Goal: Information Seeking & Learning: Learn about a topic

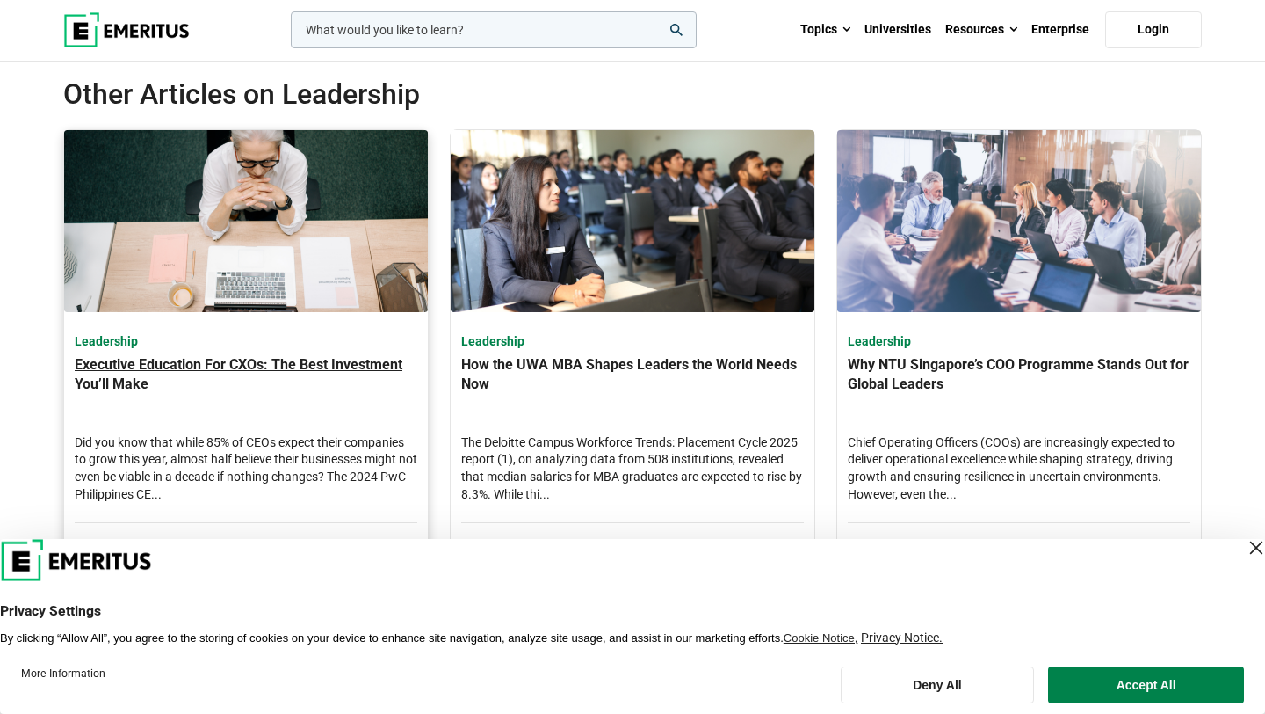
scroll to position [5430, 0]
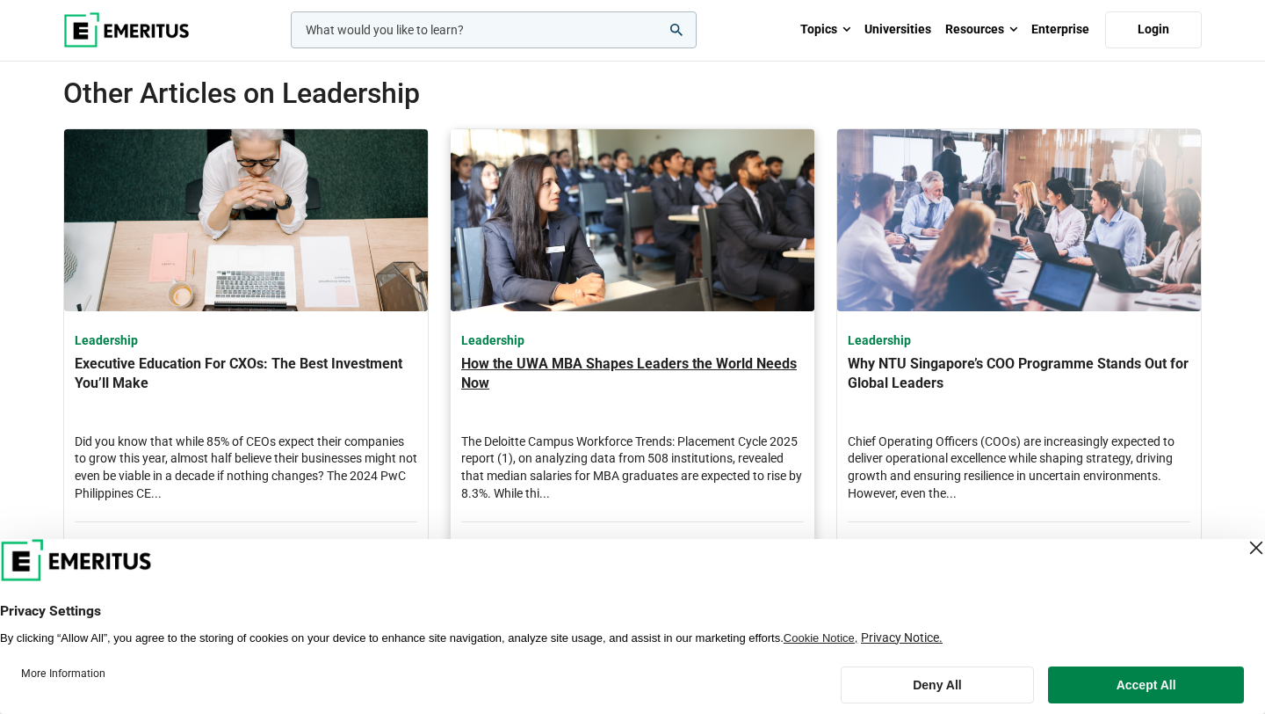
click at [505, 361] on h3 "How the UWA MBA Shapes Leaders the World Needs Now" at bounding box center [632, 385] width 343 height 62
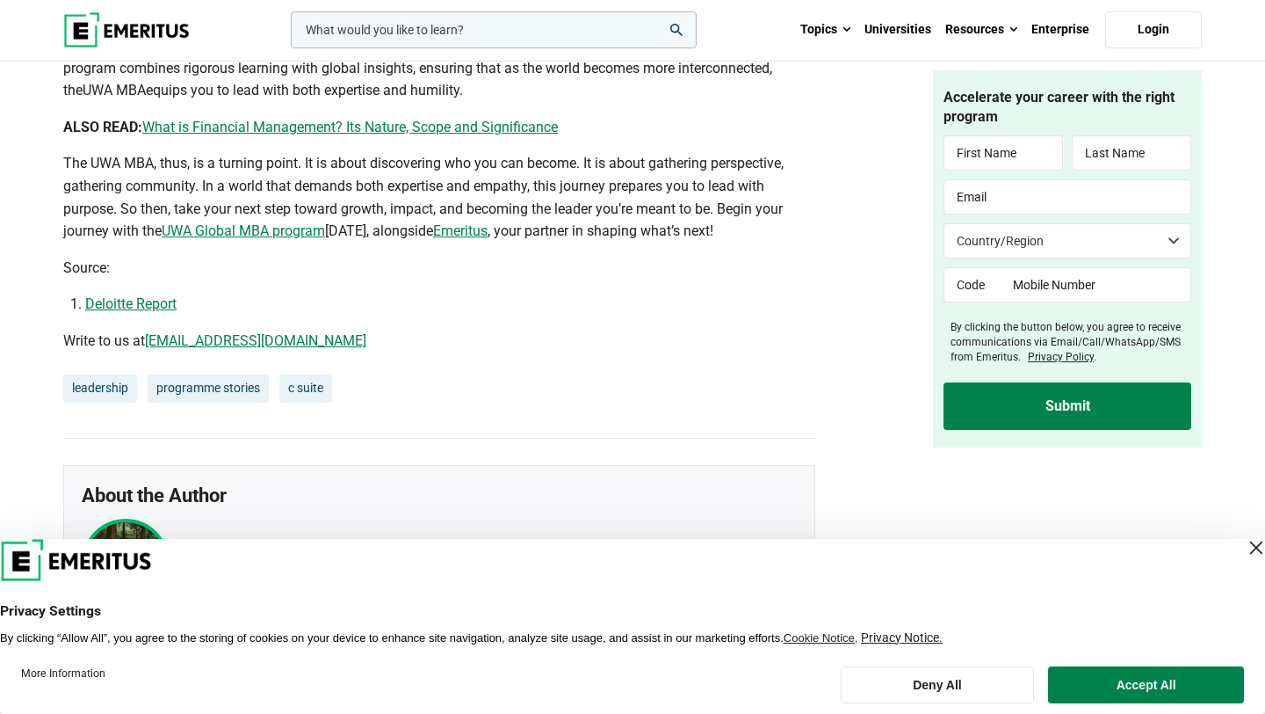
scroll to position [4572, 0]
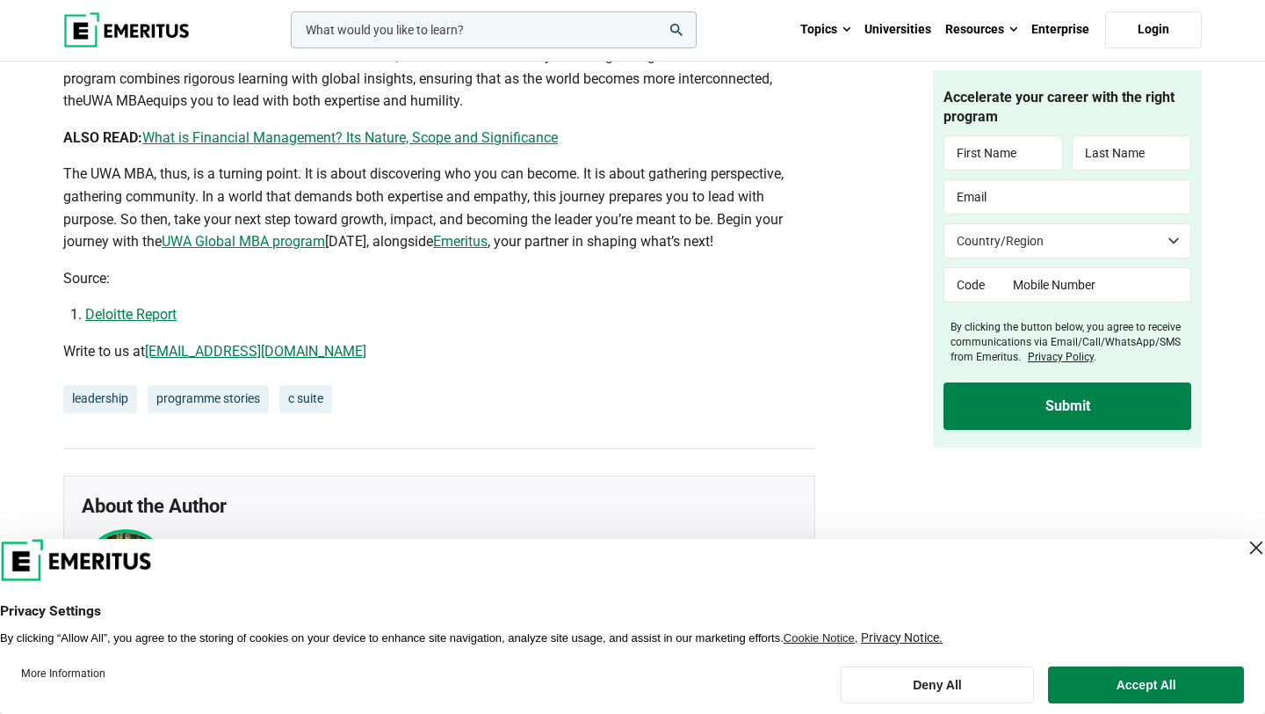
click at [325, 250] on span "UWA Global MBA program" at bounding box center [243, 241] width 163 height 17
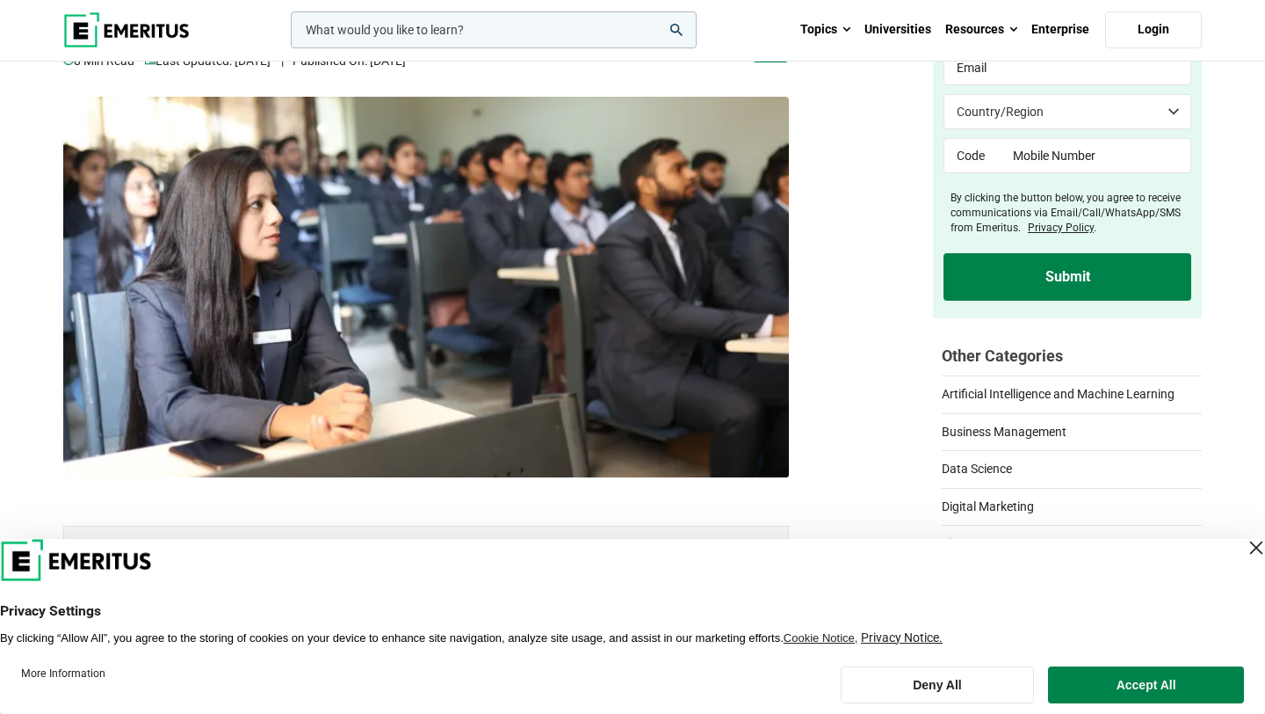
scroll to position [0, 0]
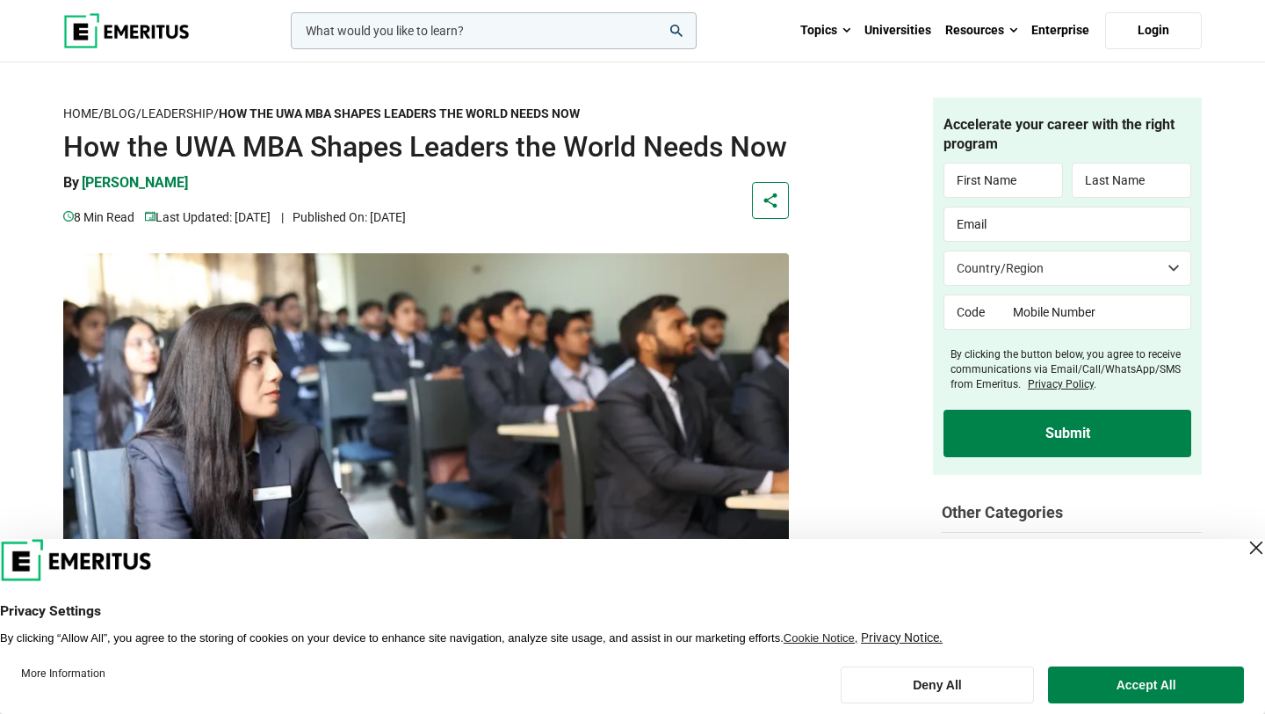
click at [217, 146] on h1 "How the UWA MBA Shapes Leaders the World Needs Now" at bounding box center [426, 146] width 726 height 35
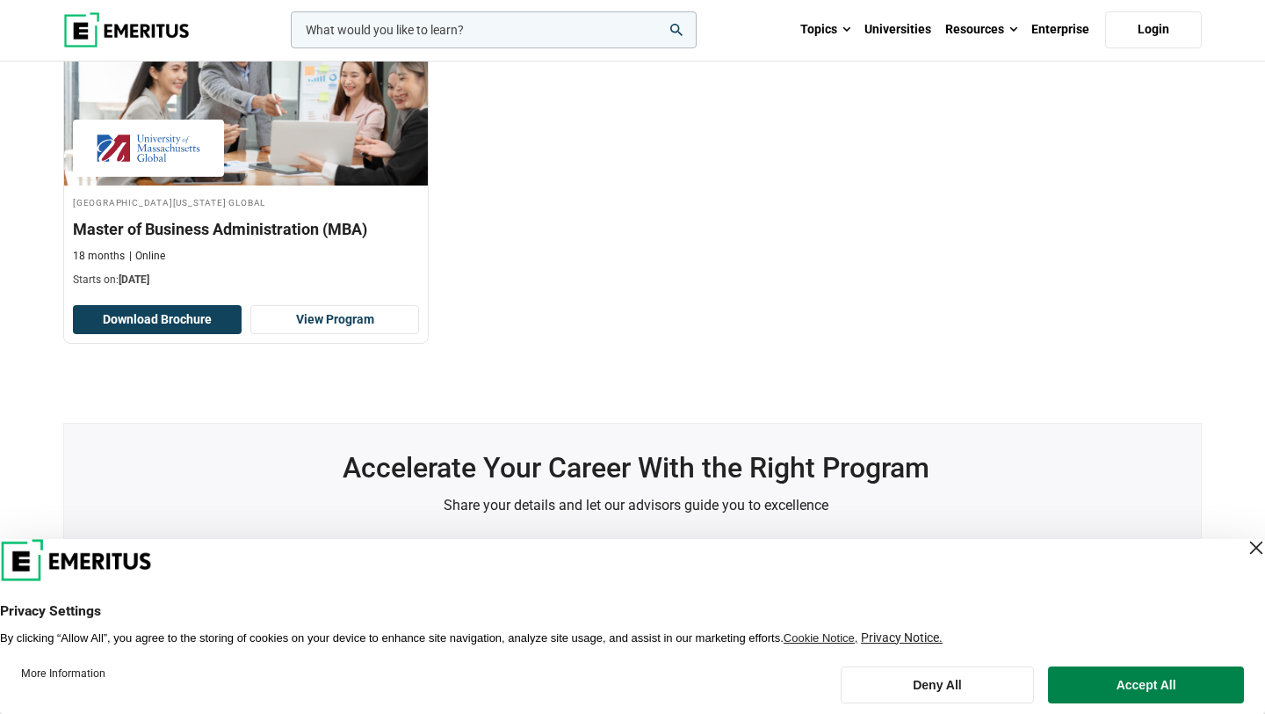
scroll to position [602, 0]
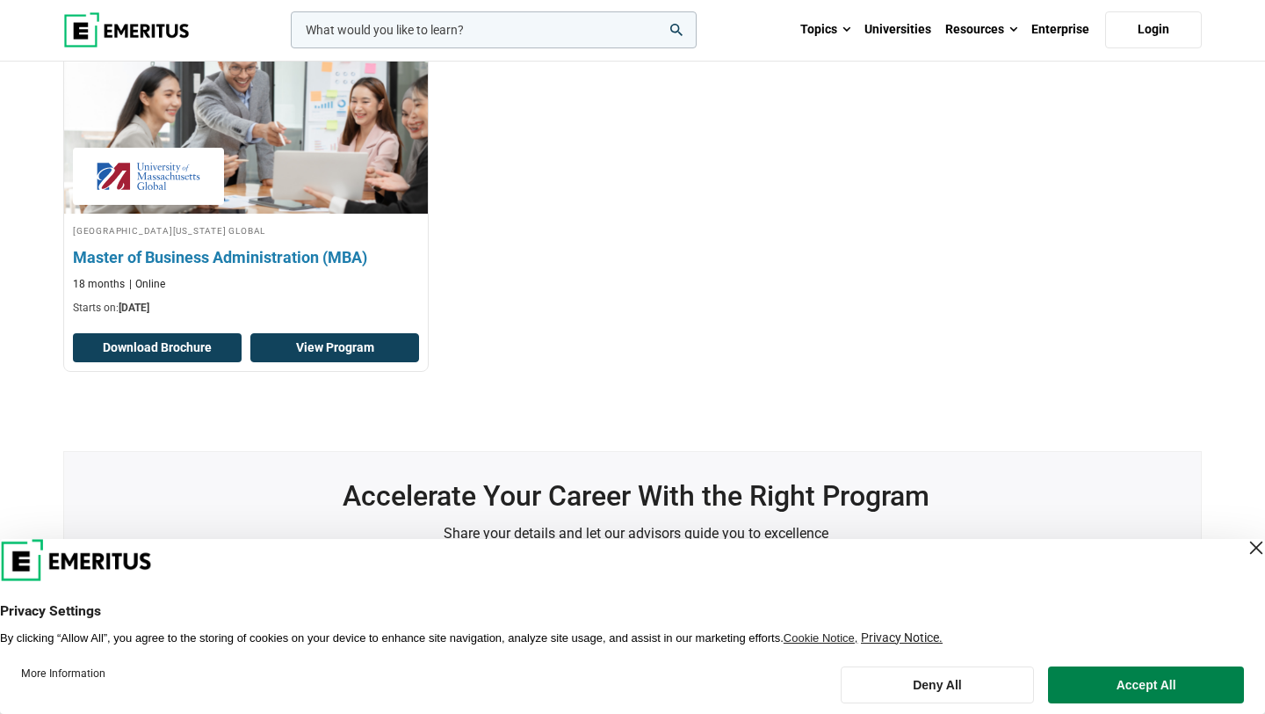
click at [323, 338] on link "View Program" at bounding box center [334, 348] width 169 height 30
